Goal: Information Seeking & Learning: Learn about a topic

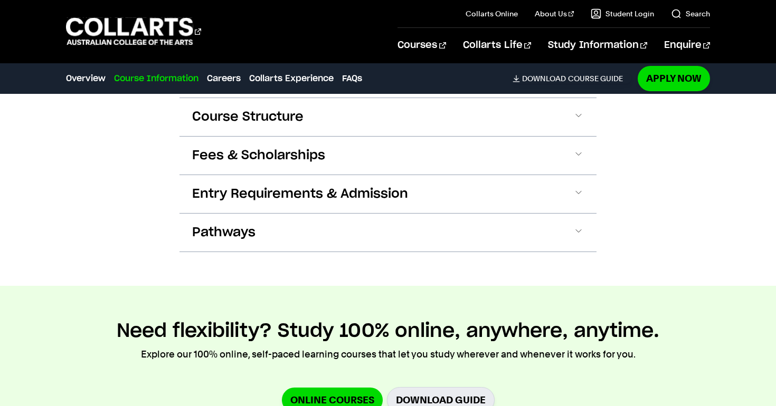
scroll to position [1175, 0]
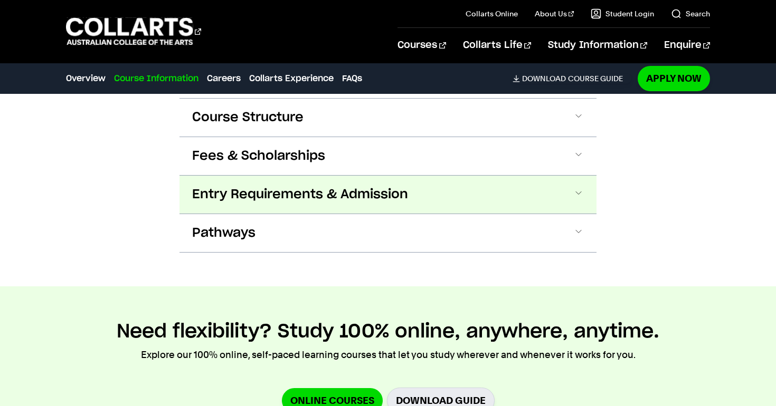
click at [246, 186] on span "Entry Requirements & Admission" at bounding box center [300, 194] width 216 height 17
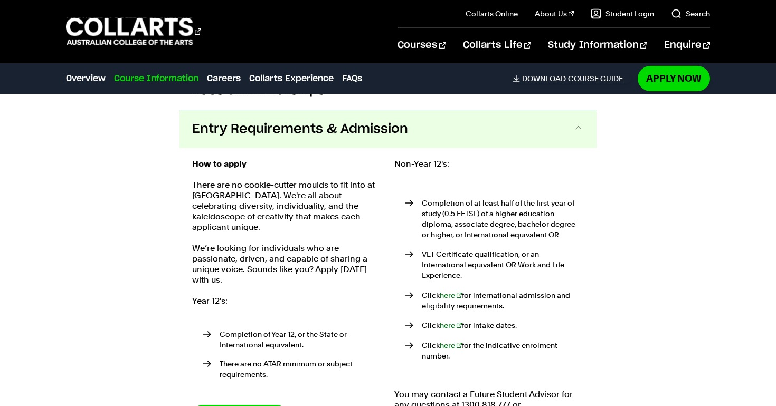
scroll to position [1241, 0]
click at [229, 120] on span "Entry Requirements & Admission" at bounding box center [300, 128] width 216 height 17
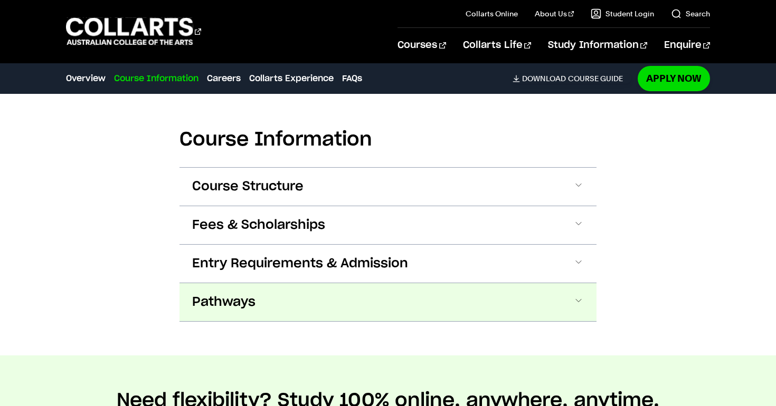
scroll to position [1099, 0]
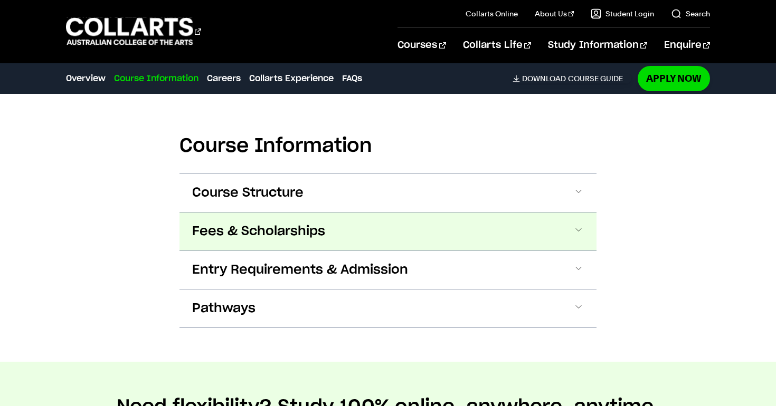
click at [259, 223] on span "Fees & Scholarships" at bounding box center [258, 231] width 133 height 17
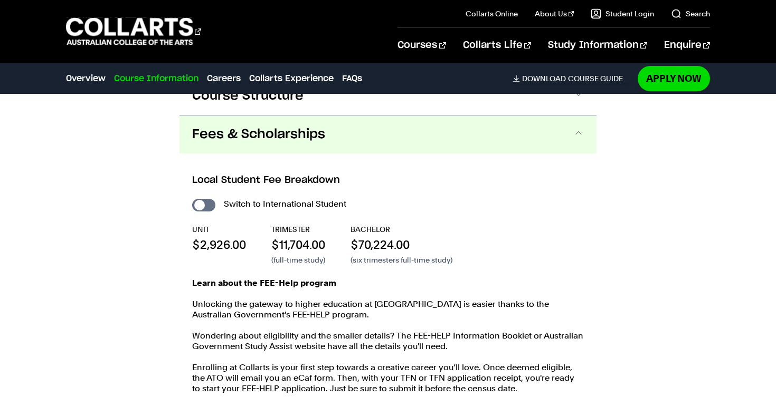
scroll to position [1202, 0]
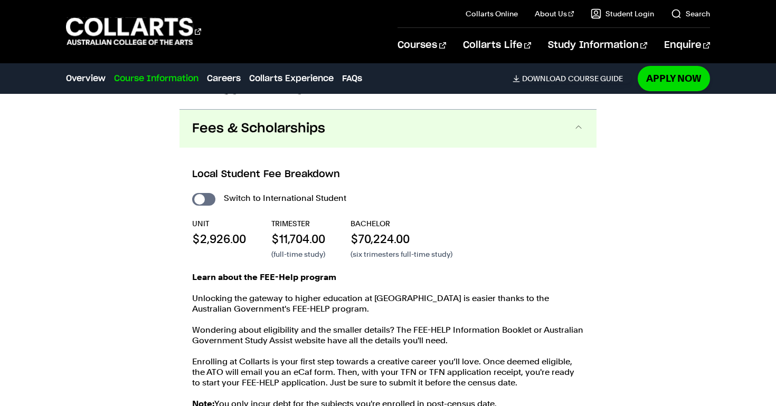
click at [247, 120] on span "Fees & Scholarships" at bounding box center [258, 128] width 133 height 17
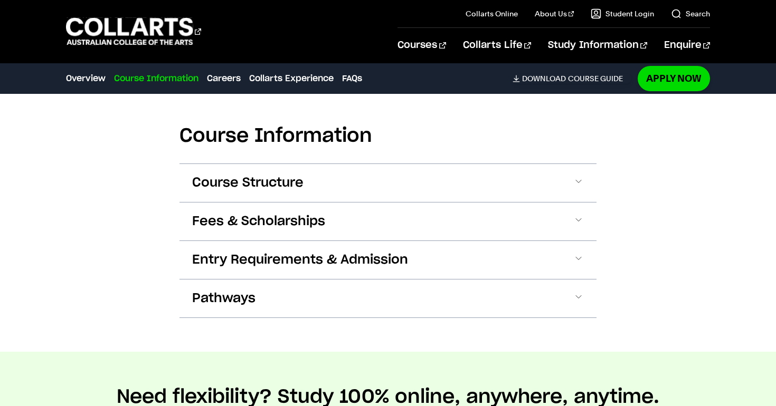
click at [156, 206] on div "Course Information Course Structure Bachelor of Fashion Marketing: Branding & C…" at bounding box center [388, 213] width 776 height 277
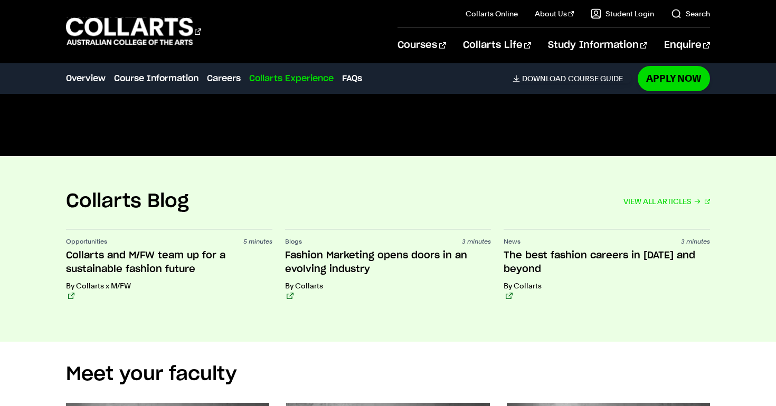
scroll to position [2058, 0]
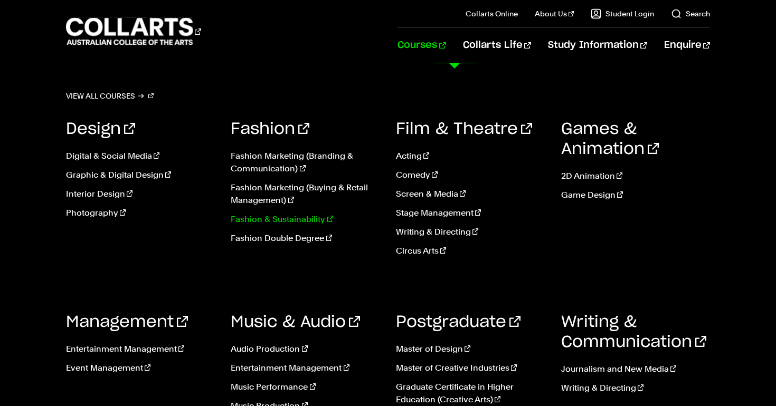
click at [283, 222] on link "Fashion & Sustainability" at bounding box center [305, 219] width 149 height 13
